Goal: Transaction & Acquisition: Purchase product/service

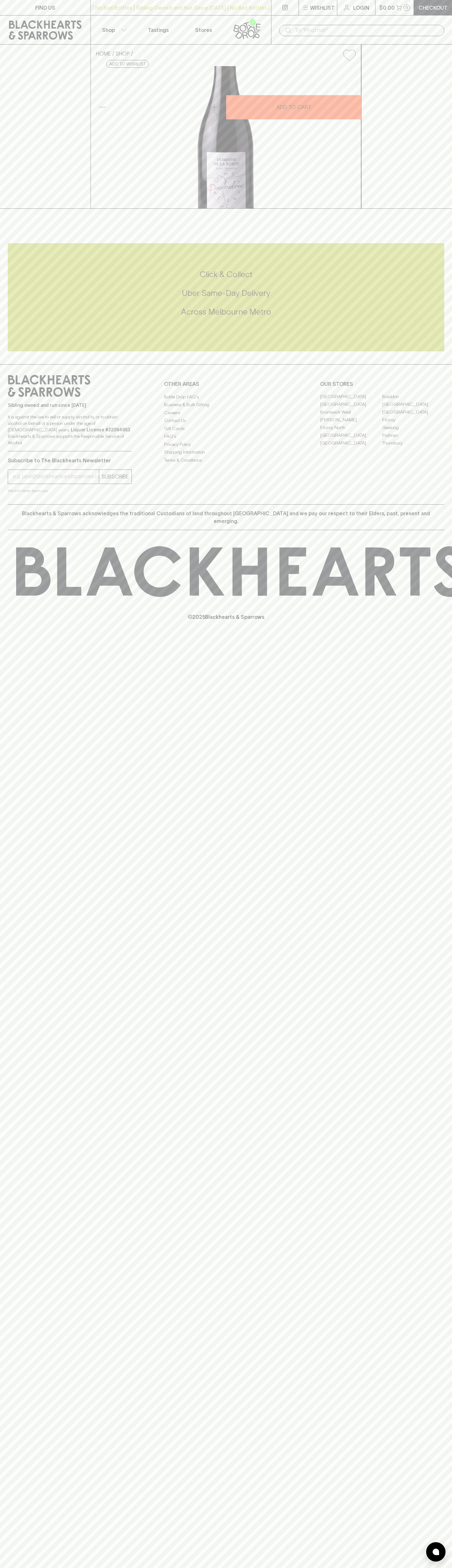
click at [326, 23] on div "​" at bounding box center [361, 30] width 181 height 29
click at [426, 280] on h5 "Click & Collect" at bounding box center [226, 274] width 436 height 10
click at [373, 1567] on html "FIND US | No Bad Bottles | Sibling Owned and Run Since [DATE] | No Bad Bottles …" at bounding box center [226, 784] width 452 height 1568
click at [3, 374] on div "FIND US | No Bad Bottles | Sibling Owned and Run Since [DATE] | No Bad Bottles …" at bounding box center [226, 784] width 452 height 1568
